Goal: Navigation & Orientation: Find specific page/section

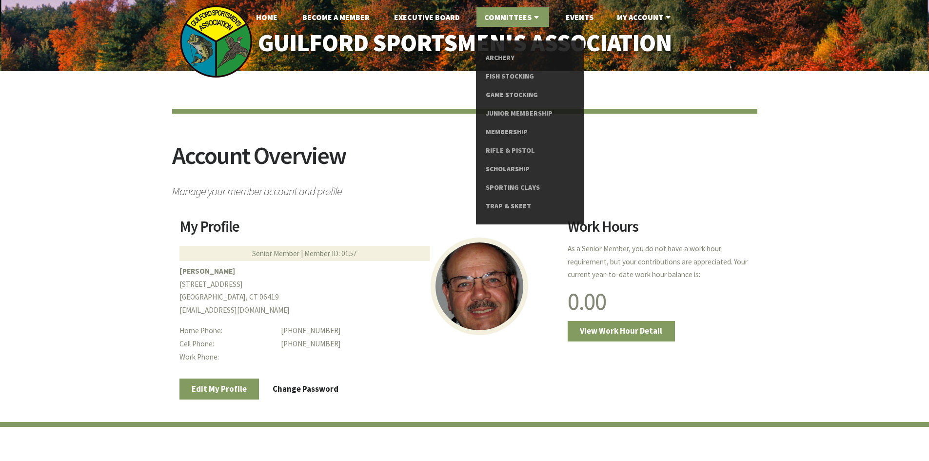
click at [489, 19] on link "Committees" at bounding box center [513, 17] width 73 height 20
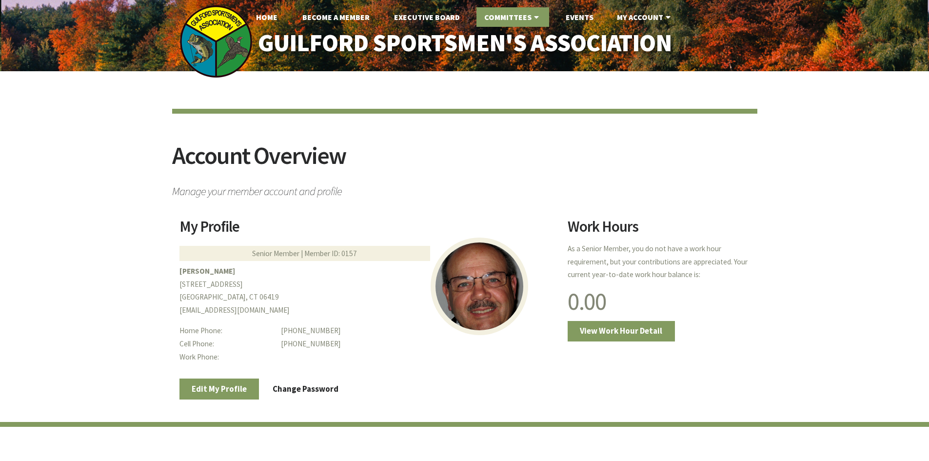
click at [489, 19] on link "Committees" at bounding box center [513, 17] width 73 height 20
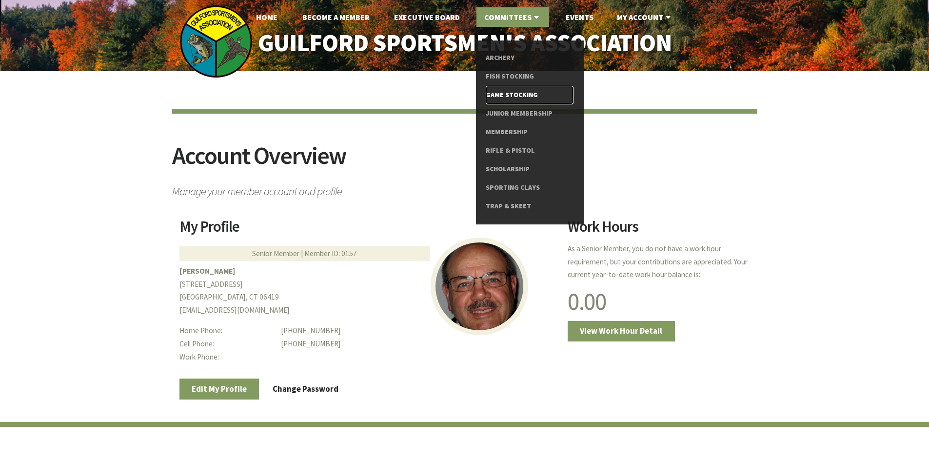
click at [522, 97] on link "Game Stocking" at bounding box center [529, 95] width 87 height 19
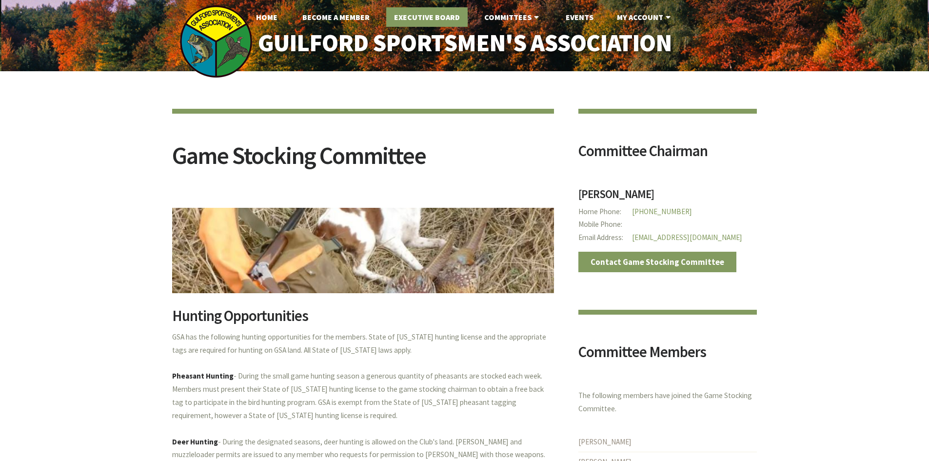
click at [431, 22] on link "Executive Board" at bounding box center [426, 17] width 81 height 20
